Goal: Task Accomplishment & Management: Manage account settings

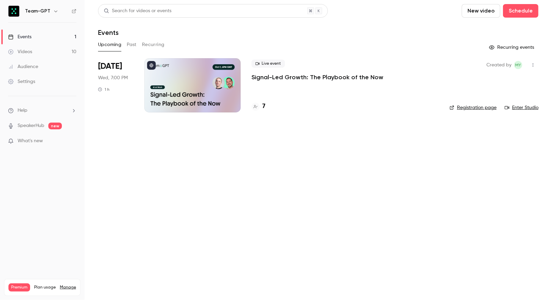
click at [40, 14] on h6 "Team-GPT" at bounding box center [37, 11] width 25 height 7
click at [48, 12] on div "Team-GPT" at bounding box center [45, 11] width 41 height 8
click at [53, 10] on icon "button" at bounding box center [55, 10] width 5 height 5
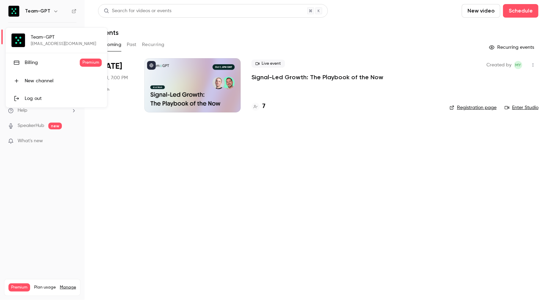
click at [32, 95] on div "Log out" at bounding box center [63, 98] width 77 height 7
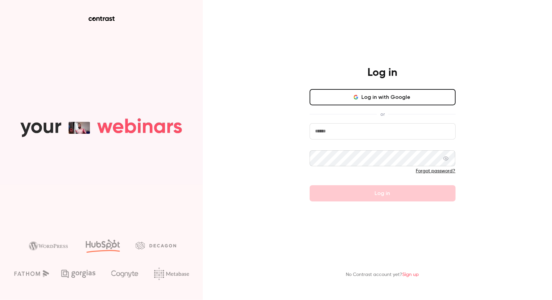
type input "**********"
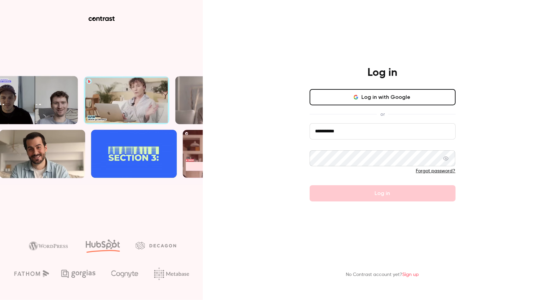
click at [360, 100] on button "Log in with Google" at bounding box center [383, 97] width 146 height 16
